Goal: Task Accomplishment & Management: Complete application form

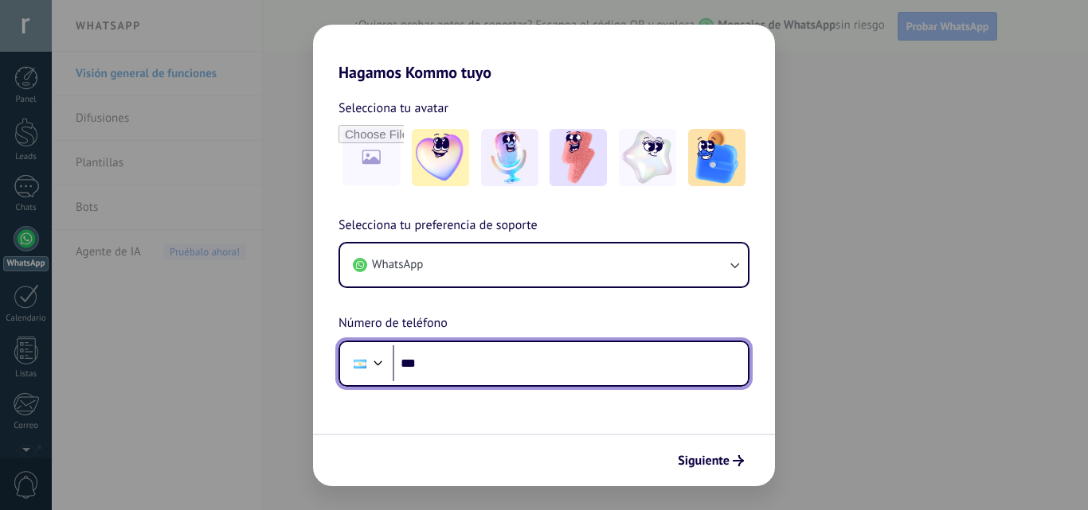
click at [516, 368] on input "***" at bounding box center [570, 364] width 355 height 37
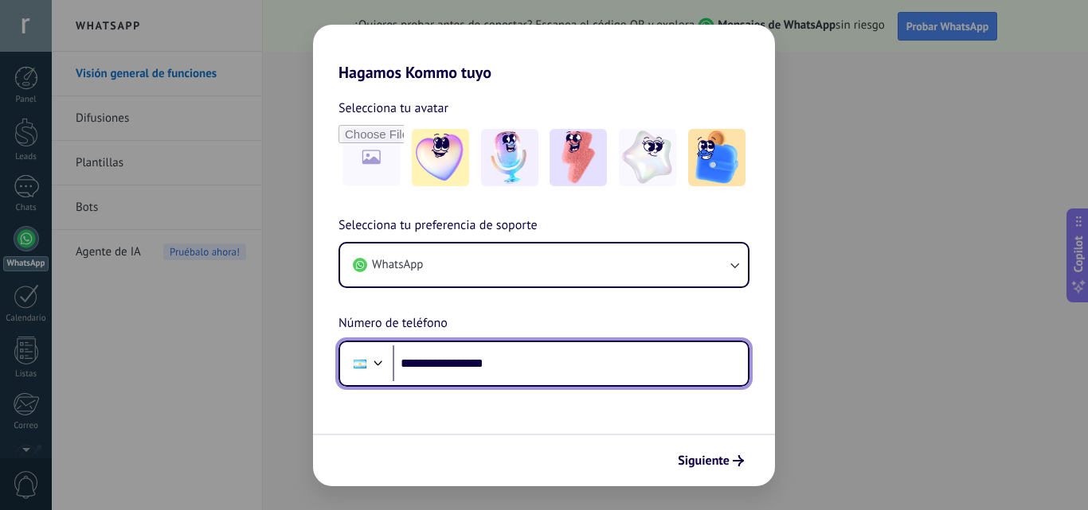
type input "**********"
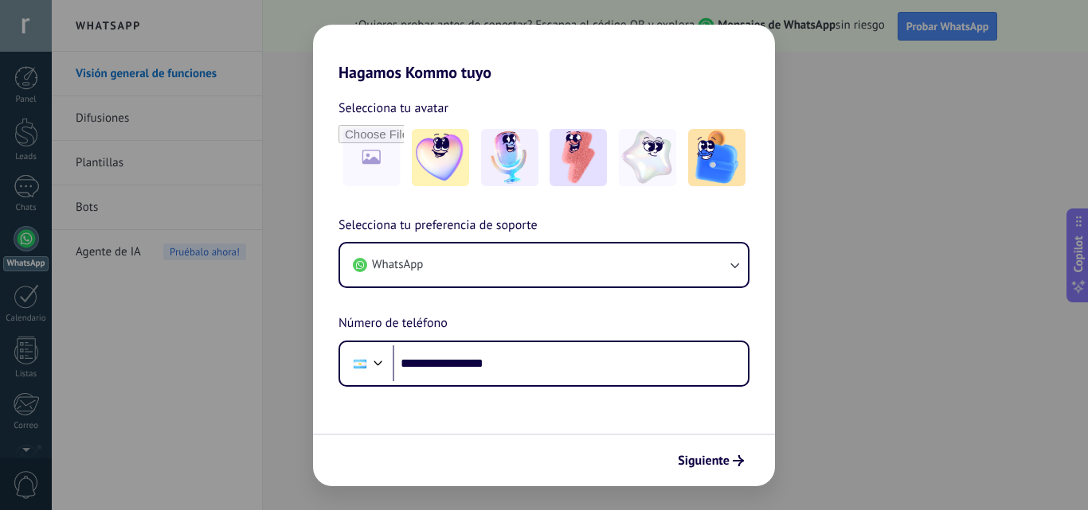
drag, startPoint x: 716, startPoint y: 466, endPoint x: 331, endPoint y: 217, distance: 458.2
click at [716, 466] on span "Siguiente" at bounding box center [704, 460] width 52 height 11
